Goal: Task Accomplishment & Management: Manage account settings

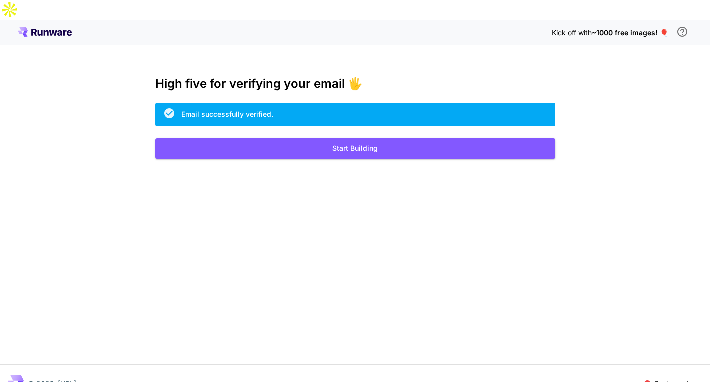
click at [45, 30] on icon at bounding box center [45, 32] width 5 height 5
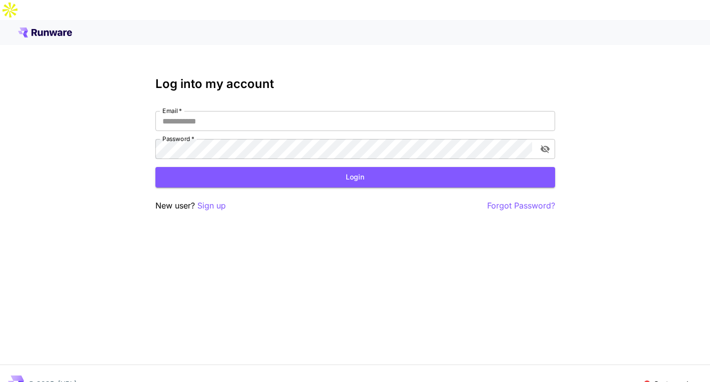
click at [45, 30] on icon at bounding box center [45, 32] width 5 height 5
click at [76, 378] on p "© 2025, [URL]" at bounding box center [52, 383] width 48 height 10
